Goal: Task Accomplishment & Management: Complete application form

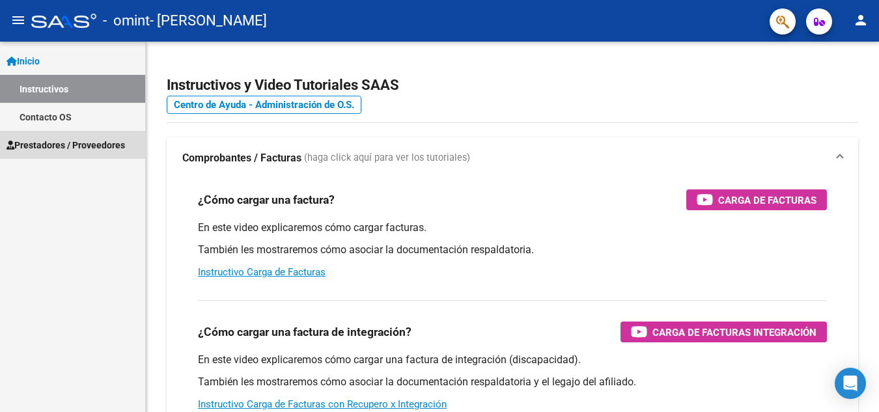
click at [74, 142] on span "Prestadores / Proveedores" at bounding box center [66, 145] width 119 height 14
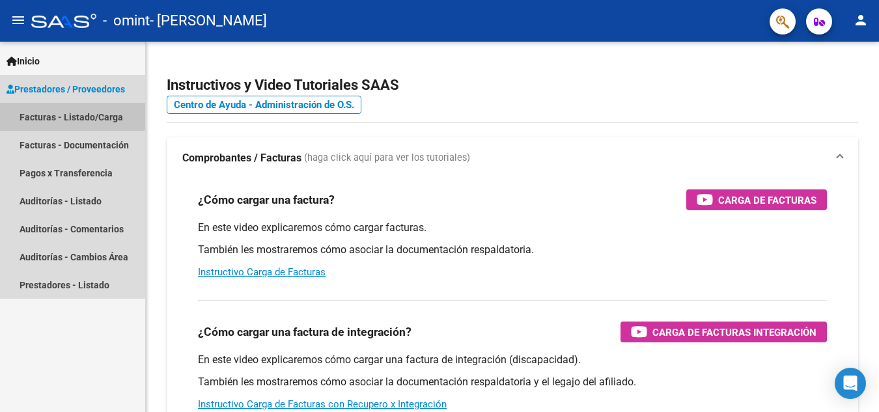
click at [72, 116] on link "Facturas - Listado/Carga" at bounding box center [72, 117] width 145 height 28
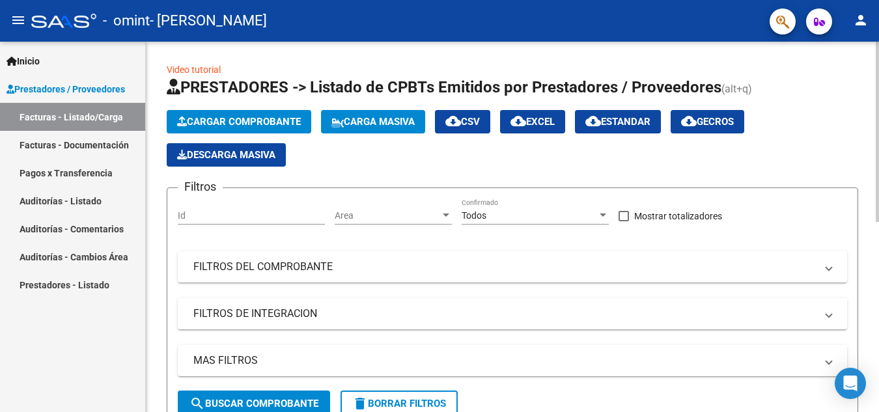
click at [255, 121] on span "Cargar Comprobante" at bounding box center [239, 122] width 124 height 12
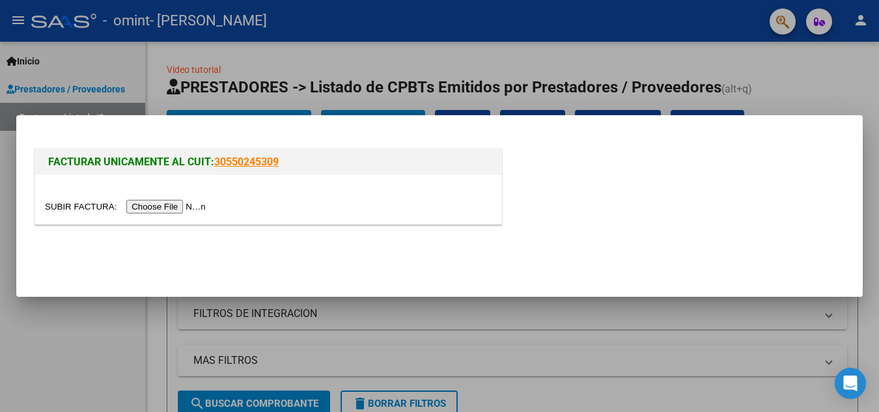
click at [183, 206] on input "file" at bounding box center [127, 207] width 165 height 14
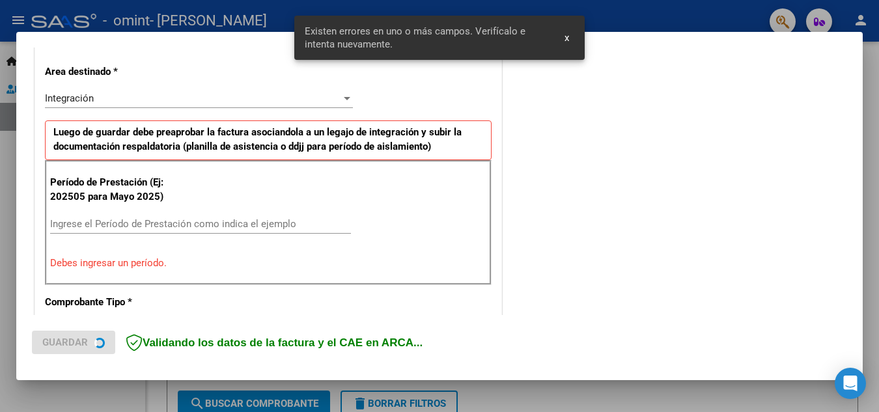
scroll to position [295, 0]
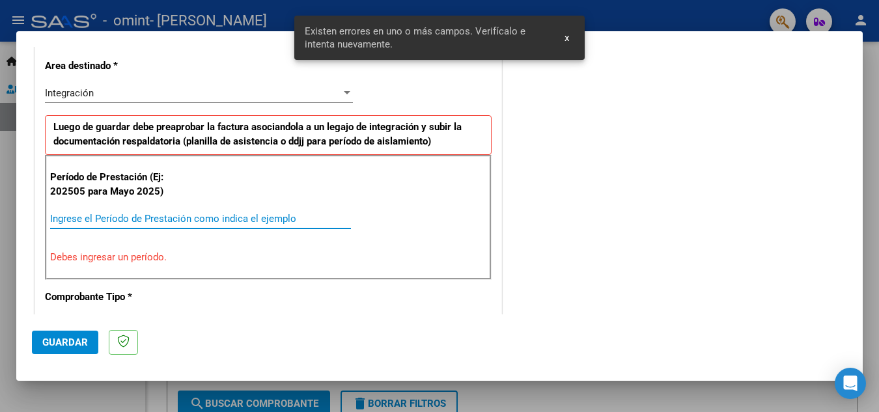
click at [125, 217] on input "Ingrese el Período de Prestación como indica el ejemplo" at bounding box center [200, 219] width 301 height 12
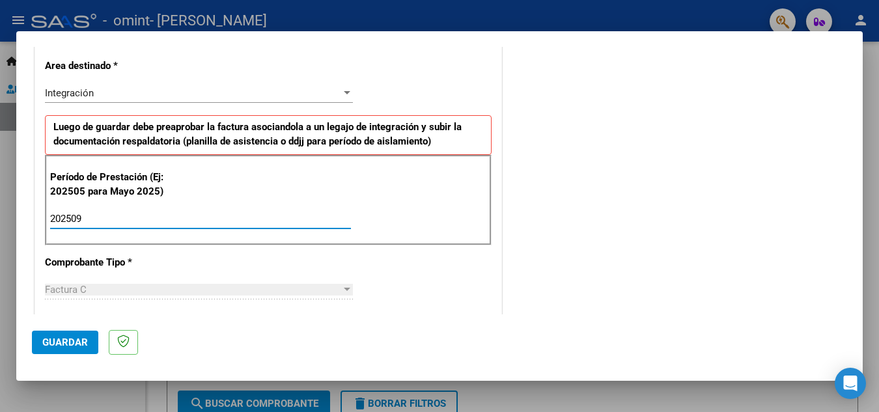
type input "202509"
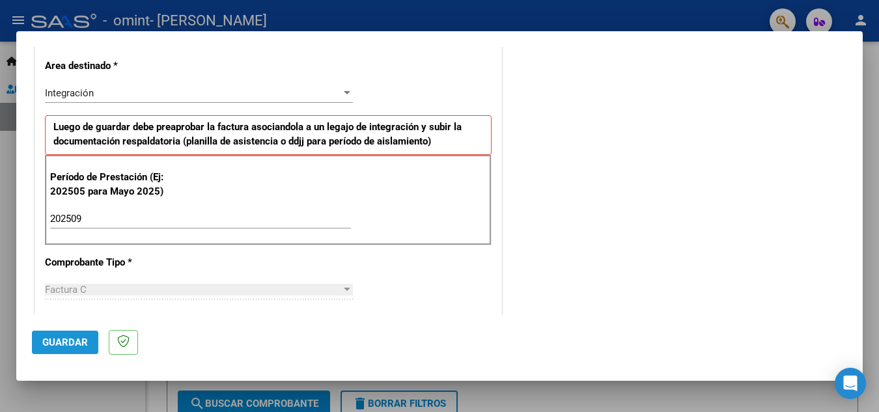
click at [60, 338] on span "Guardar" at bounding box center [65, 343] width 46 height 12
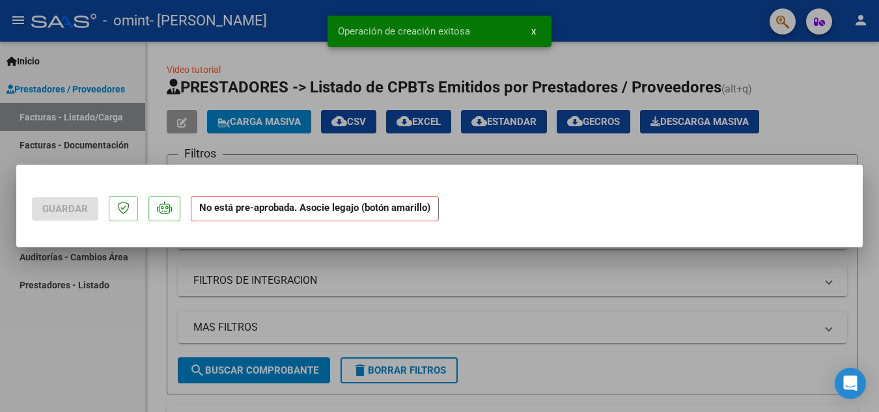
scroll to position [0, 0]
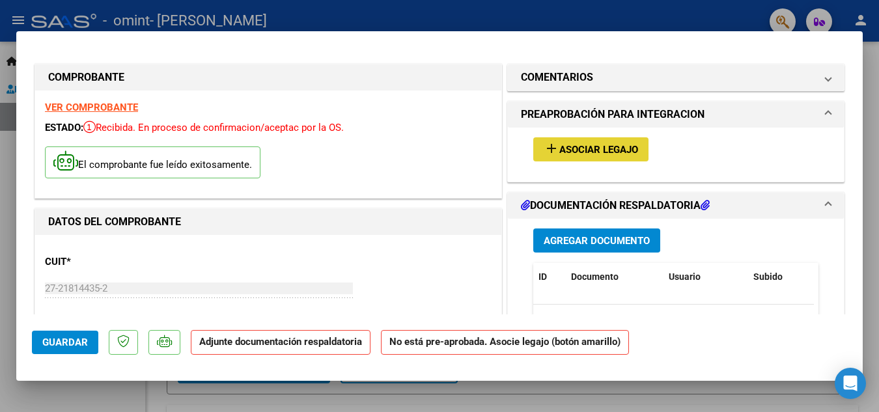
click at [580, 146] on span "Asociar Legajo" at bounding box center [598, 150] width 79 height 12
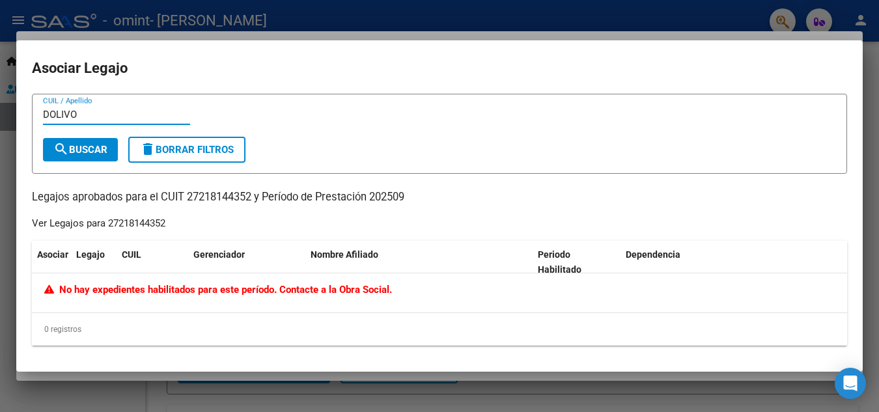
click at [104, 150] on span "search Buscar" at bounding box center [80, 150] width 54 height 12
click at [51, 112] on input "DOLIVO" at bounding box center [116, 115] width 147 height 12
type input "D [PERSON_NAME]"
click at [70, 145] on span "search Buscar" at bounding box center [80, 150] width 54 height 12
click at [847, 385] on icon "Open Intercom Messenger" at bounding box center [850, 383] width 15 height 17
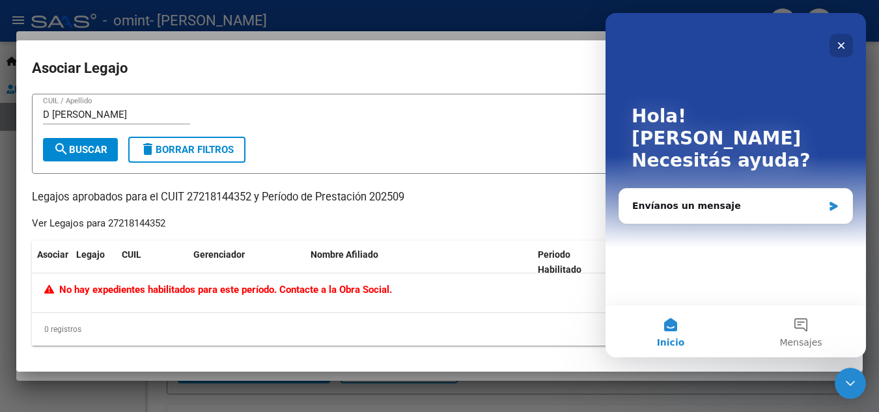
click at [837, 42] on icon "Cerrar" at bounding box center [841, 45] width 10 height 10
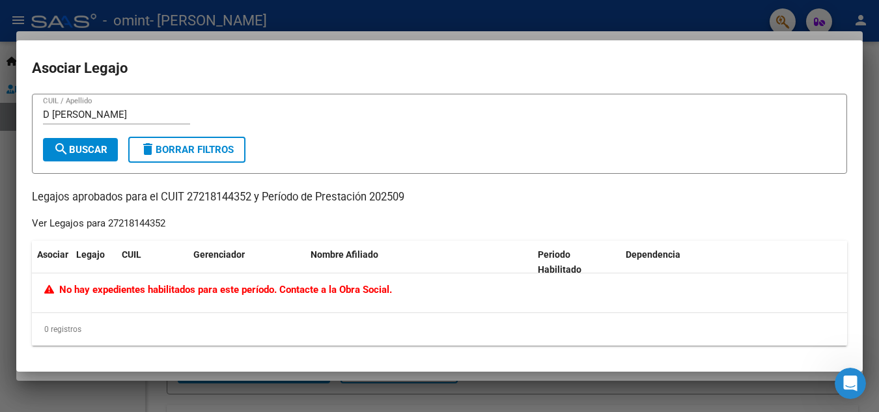
click at [682, 11] on div at bounding box center [439, 206] width 879 height 412
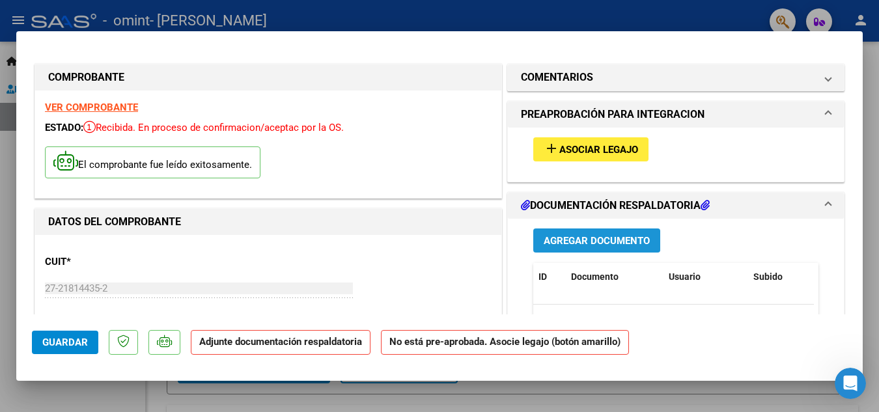
click at [574, 237] on span "Agregar Documento" at bounding box center [597, 241] width 106 height 12
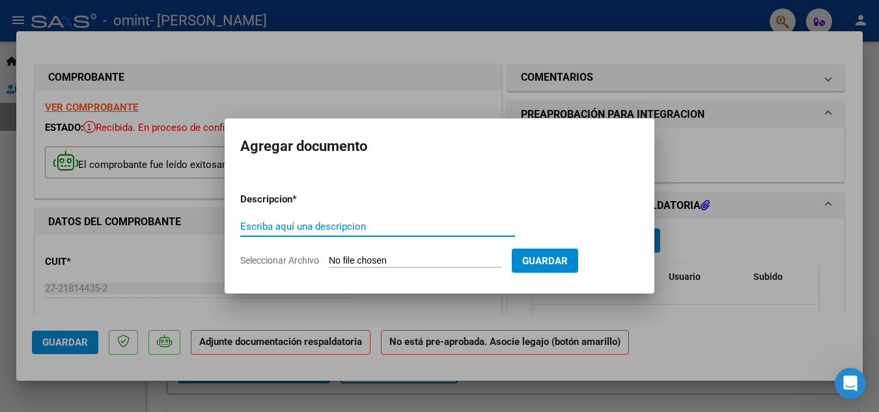
click at [419, 227] on input "Escriba aquí una descripcion" at bounding box center [377, 227] width 275 height 12
type input "PLANILLA DE ASISTENCIA"
click at [290, 257] on span "Seleccionar Archivo" at bounding box center [279, 260] width 79 height 10
click at [329, 257] on input "Seleccionar Archivo" at bounding box center [415, 261] width 173 height 12
type input "C:\fakepath\ASIST [DATE].pdf"
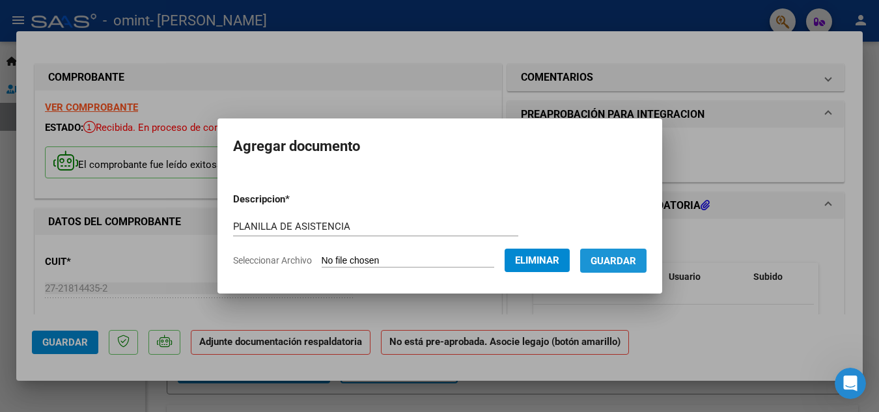
click at [629, 258] on span "Guardar" at bounding box center [614, 261] width 46 height 12
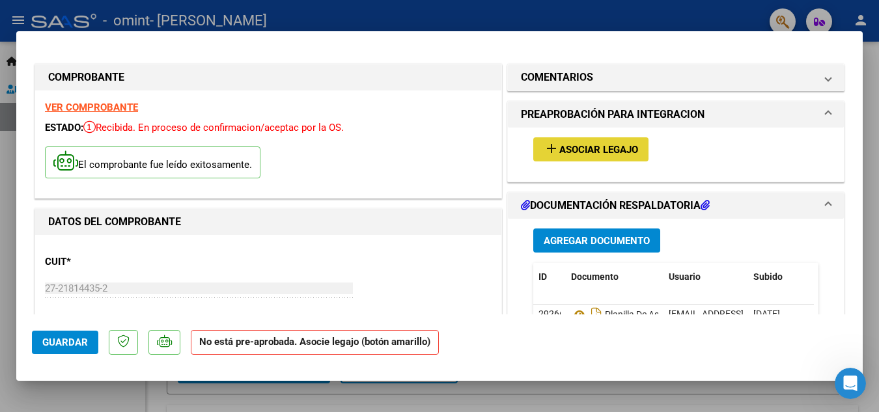
click at [595, 154] on span "Asociar Legajo" at bounding box center [598, 150] width 79 height 12
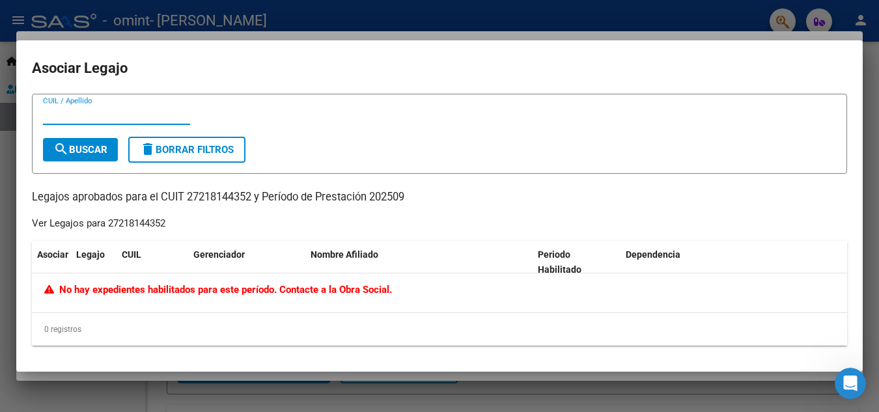
click at [526, 16] on div at bounding box center [439, 206] width 879 height 412
